Goal: Information Seeking & Learning: Find specific page/section

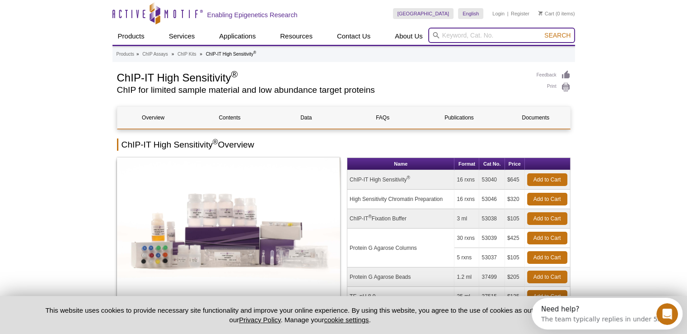
click at [464, 34] on input "search" at bounding box center [501, 35] width 147 height 15
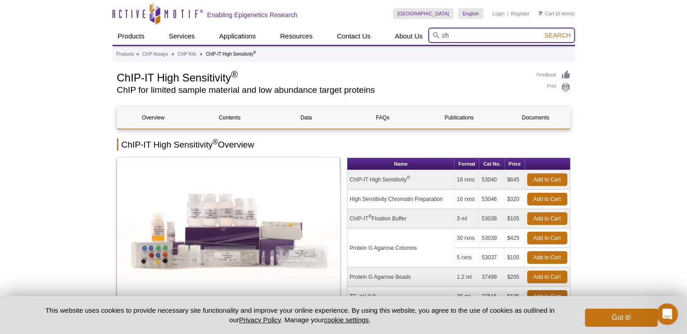
type input "c"
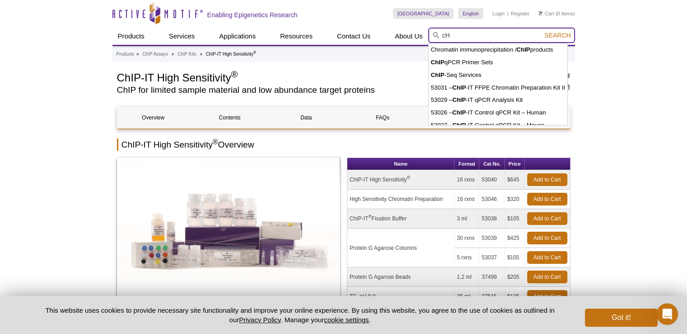
type input "c"
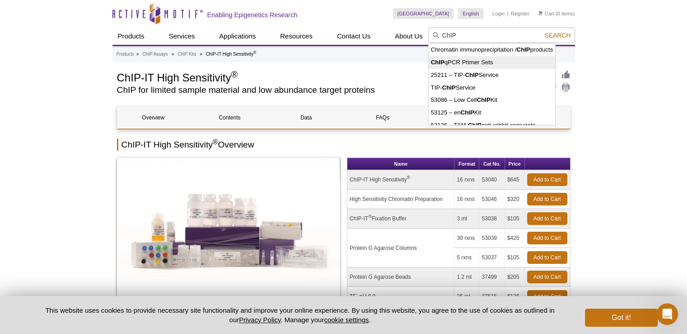
click at [471, 65] on li "ChIP qPCR Primer Sets" at bounding box center [492, 62] width 127 height 13
type input "ChIP qPCR Primer Sets"
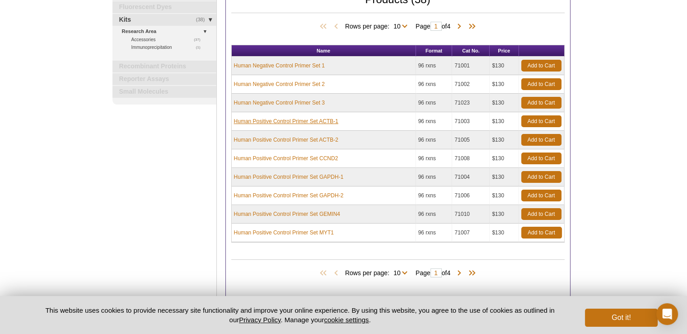
scroll to position [89, 0]
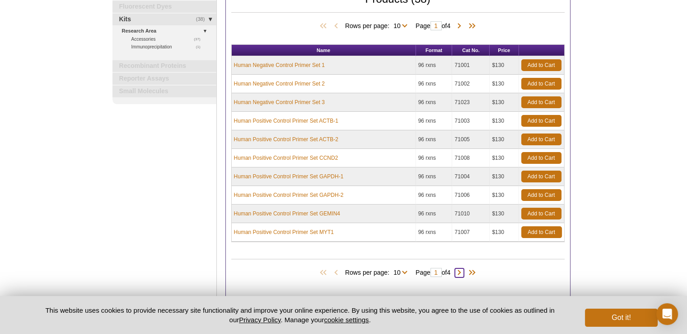
click at [463, 270] on span at bounding box center [459, 272] width 9 height 9
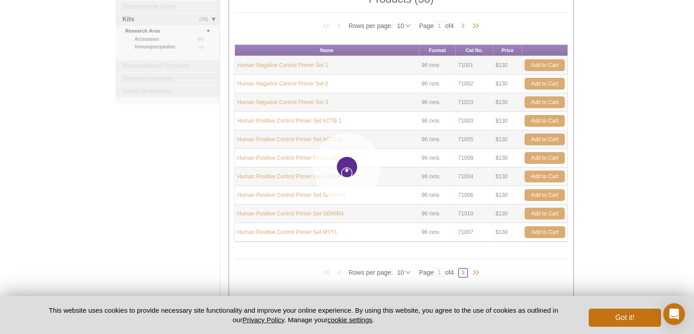
type input "2"
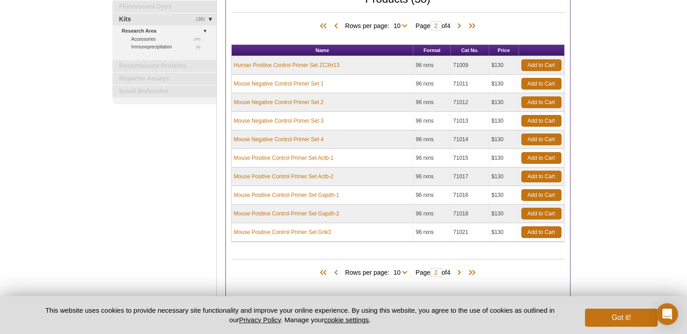
drag, startPoint x: 463, startPoint y: 270, endPoint x: 504, endPoint y: 282, distance: 42.6
click at [504, 282] on div "Products (38) Rows per page: 10 25 All 10 Page 2 of 4" at bounding box center [398, 269] width 334 height 41
click at [463, 271] on span at bounding box center [459, 272] width 9 height 9
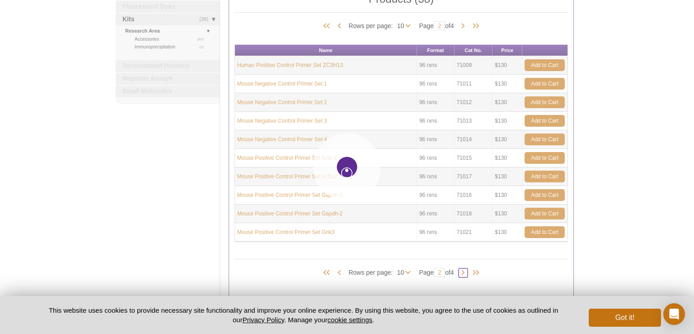
type input "3"
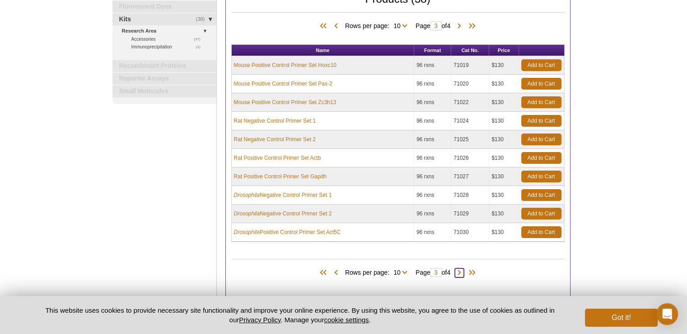
click at [463, 271] on span at bounding box center [459, 272] width 9 height 9
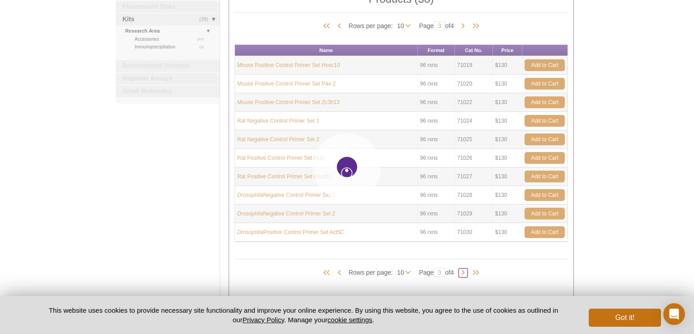
type input "4"
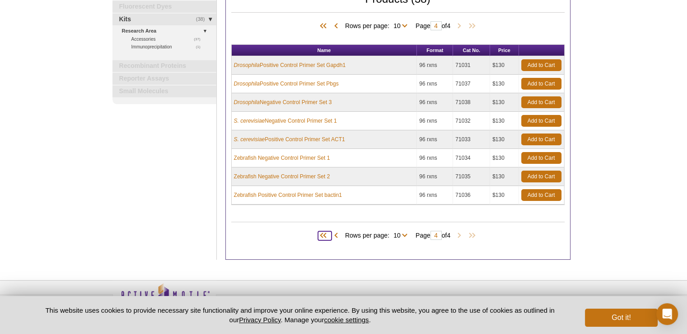
click at [318, 235] on span at bounding box center [325, 235] width 14 height 9
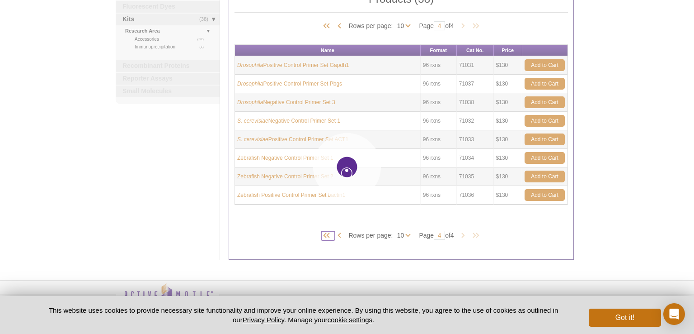
type input "1"
